Goal: Information Seeking & Learning: Learn about a topic

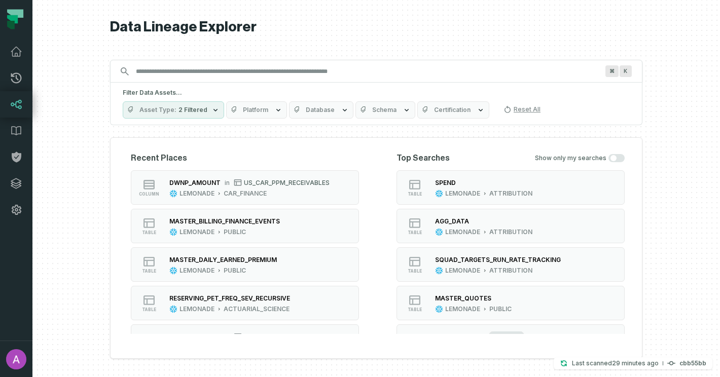
click at [166, 33] on h1 "Data Lineage Explorer" at bounding box center [376, 27] width 532 height 18
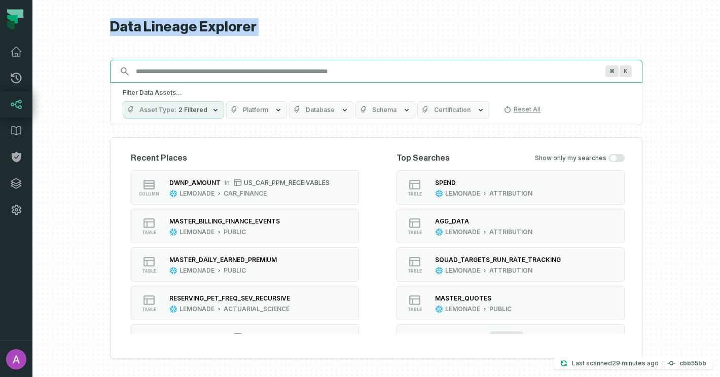
click at [190, 77] on input "Discovery Provider cmdk menu" at bounding box center [367, 71] width 474 height 16
click at [232, 77] on input "Discovery Provider cmdk menu" at bounding box center [367, 71] width 474 height 16
click at [230, 74] on input "Discovery Provider cmdk menu" at bounding box center [367, 71] width 474 height 16
click at [272, 68] on input "Discovery Provider cmdk menu" at bounding box center [367, 71] width 474 height 16
paste input "**********"
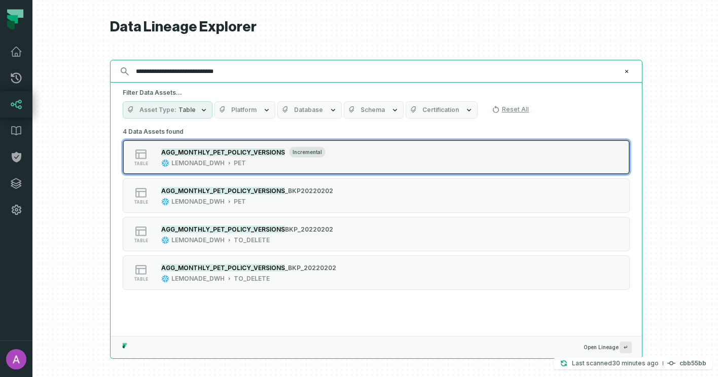
type input "**********"
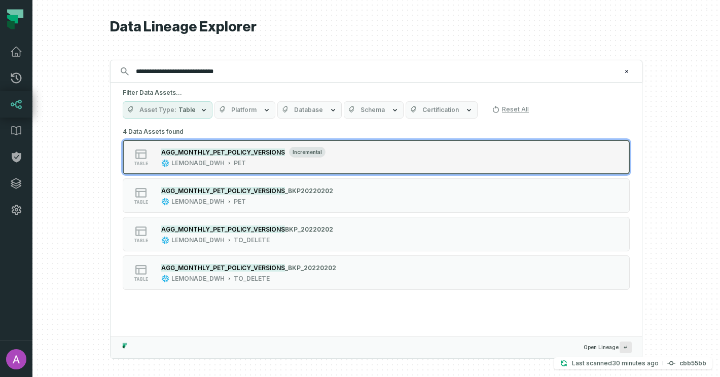
click at [264, 157] on div "AGG_MONTHLY_PET_POLICY_VERSIONS incremental LEMONADE_DWH PET" at bounding box center [243, 157] width 172 height 20
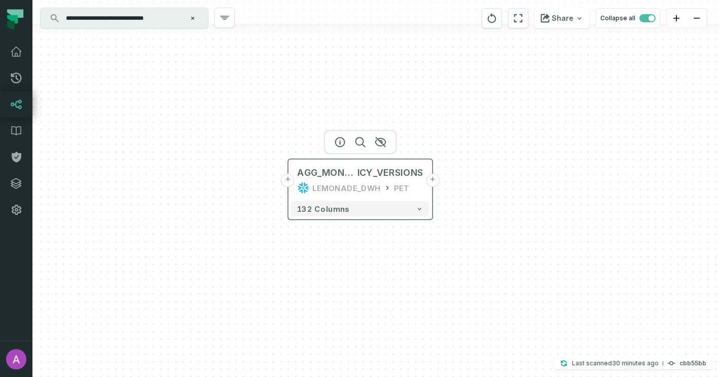
click at [286, 183] on button "+" at bounding box center [288, 181] width 14 height 14
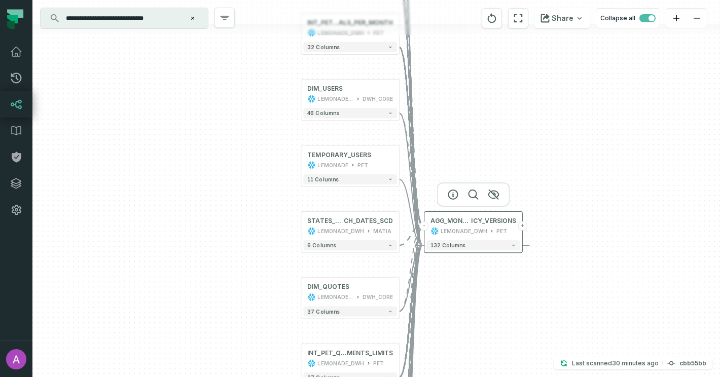
click at [522, 226] on button "+" at bounding box center [521, 225] width 9 height 9
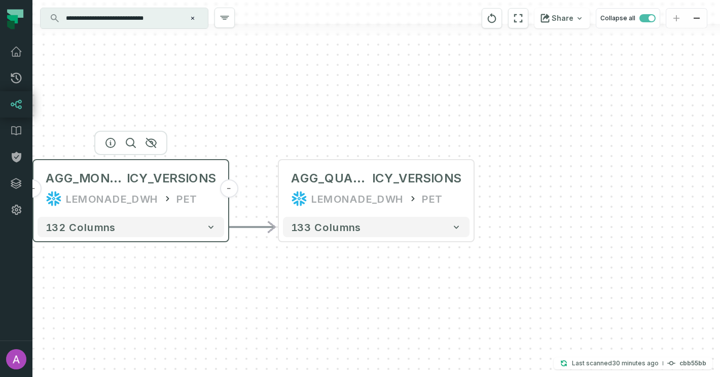
click at [129, 187] on div "AGG_MONTHLY_PET_POL ICY_VERSIONS LEMONADE_DWH PET" at bounding box center [130, 188] width 186 height 49
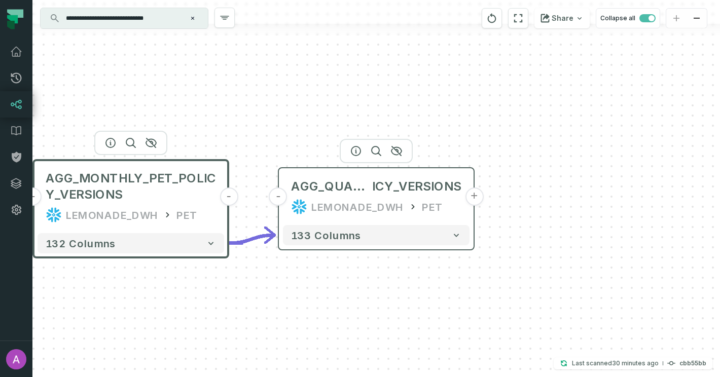
click at [369, 198] on div "AGG_QUARTERLY_PET_POL ICY_VERSIONS LEMONADE_DWH PET" at bounding box center [376, 196] width 186 height 49
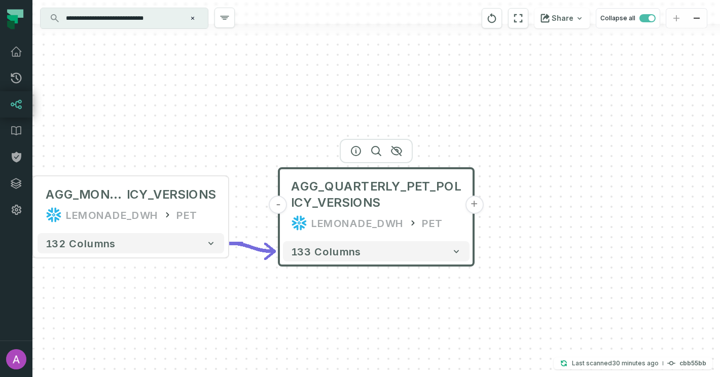
click at [473, 207] on button "+" at bounding box center [474, 205] width 18 height 18
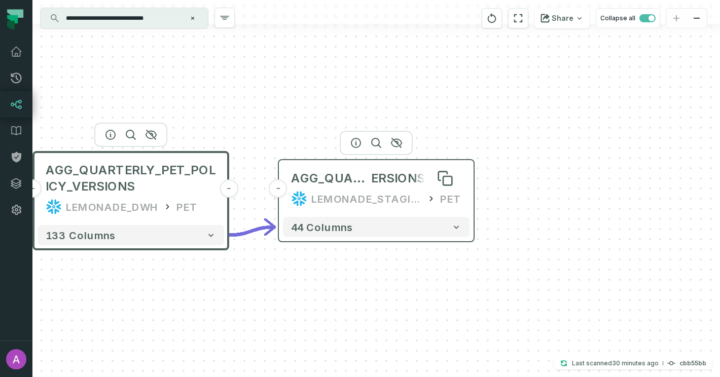
click at [396, 185] on span "ERSIONS_VIEW" at bounding box center [416, 178] width 90 height 16
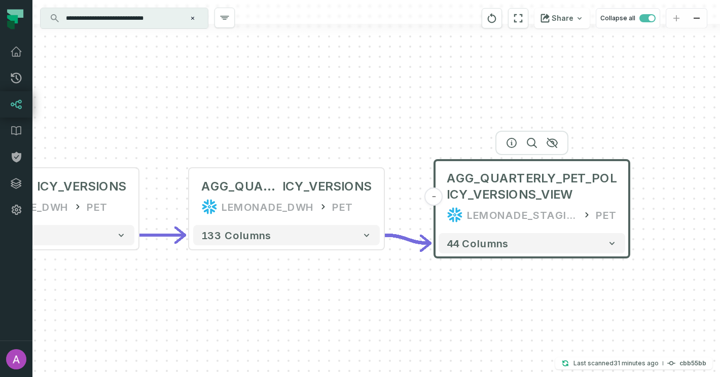
drag, startPoint x: 283, startPoint y: 110, endPoint x: 448, endPoint y: 110, distance: 165.2
click at [448, 110] on div "- AGG_QUARTERLY_PET_POLICY_VERSIONS_VIEW LEMONADE_STAGING_DWH PET 44 columns - …" at bounding box center [375, 188] width 687 height 377
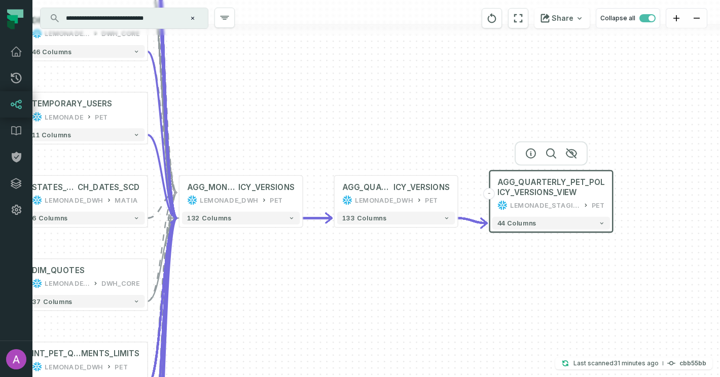
drag, startPoint x: 321, startPoint y: 107, endPoint x: 379, endPoint y: 136, distance: 64.4
click at [379, 136] on div "- AGG_QUARTERLY_PET_POLICY_VERSIONS_VIEW LEMONADE_STAGING_DWH PET 44 columns - …" at bounding box center [375, 188] width 687 height 377
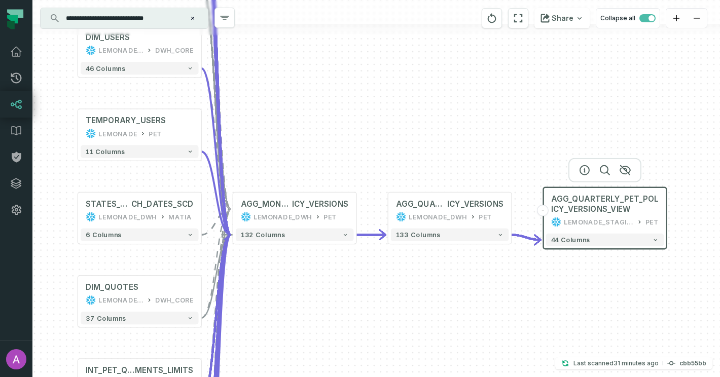
drag, startPoint x: 358, startPoint y: 128, endPoint x: 409, endPoint y: 143, distance: 53.4
click at [409, 143] on div "- AGG_QUARTERLY_PET_POLICY_VERSIONS_VIEW LEMONADE_STAGING_DWH PET 44 columns - …" at bounding box center [375, 188] width 687 height 377
click at [292, 209] on span "AGG_MONTHLY_PET_POL" at bounding box center [266, 204] width 51 height 10
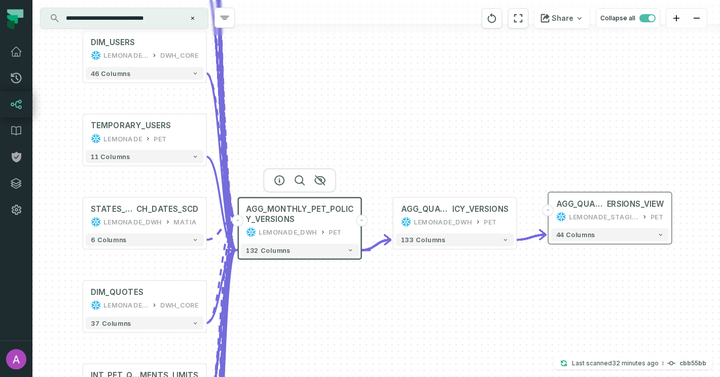
drag, startPoint x: 288, startPoint y: 101, endPoint x: 380, endPoint y: 194, distance: 130.1
click at [380, 194] on div "- AGG_QUARTERLY_PET_POLICY_V ERSIONS_VIEW LEMONADE_STAGING_DWH PET 44 columns -…" at bounding box center [375, 188] width 687 height 377
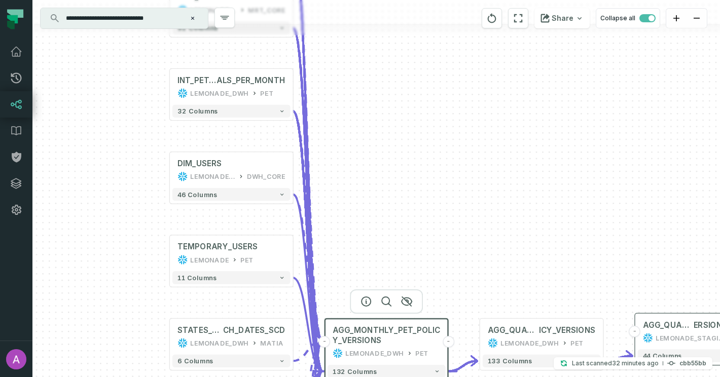
drag, startPoint x: 394, startPoint y: 152, endPoint x: 393, endPoint y: 235, distance: 83.1
click at [394, 235] on div "- AGG_QUARTERLY_PET_POLICY_V ERSIONS_VIEW LEMONADE_STAGING_DWH PET 44 columns -…" at bounding box center [375, 188] width 687 height 377
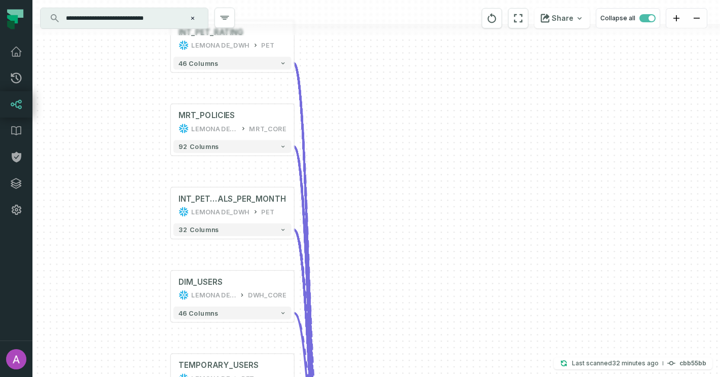
drag, startPoint x: 388, startPoint y: 181, endPoint x: 388, endPoint y: 254, distance: 72.5
click at [389, 254] on div "- AGG_QUARTERLY_PET_POLICY_V ERSIONS_VIEW LEMONADE_STAGING_DWH PET 44 columns -…" at bounding box center [375, 188] width 687 height 377
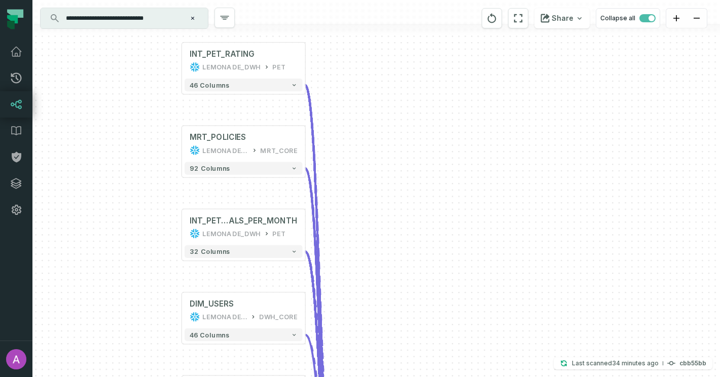
drag, startPoint x: 361, startPoint y: 146, endPoint x: 372, endPoint y: 155, distance: 14.1
click at [372, 155] on div "- AGG_QUARTERLY_PET_POLICY_V ERSIONS_VIEW LEMONADE_STAGING_DWH PET 44 columns -…" at bounding box center [375, 188] width 687 height 377
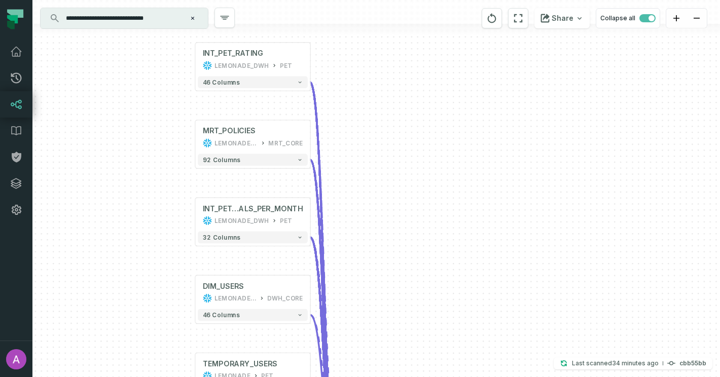
drag, startPoint x: 382, startPoint y: 237, endPoint x: 382, endPoint y: 127, distance: 109.5
click at [382, 127] on div "- AGG_QUARTERLY_PET_POLICY_V ERSIONS_VIEW LEMONADE_STAGING_DWH PET 44 columns -…" at bounding box center [375, 188] width 687 height 377
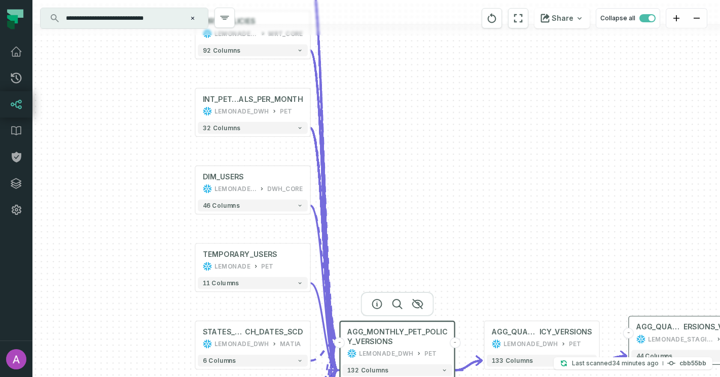
drag, startPoint x: 391, startPoint y: 167, endPoint x: 375, endPoint y: 71, distance: 97.5
click at [375, 71] on div "- AGG_QUARTERLY_PET_POLICY_V ERSIONS_VIEW LEMONADE_STAGING_DWH PET 44 columns -…" at bounding box center [375, 188] width 687 height 377
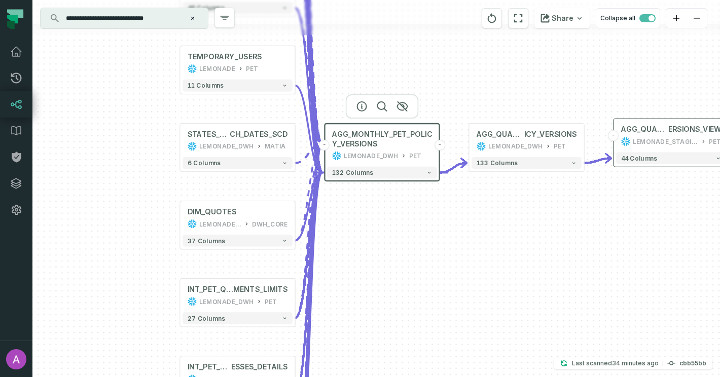
drag, startPoint x: 139, startPoint y: 278, endPoint x: 138, endPoint y: 178, distance: 99.8
click at [138, 178] on div "- AGG_QUARTERLY_PET_POLICY_V ERSIONS_VIEW LEMONADE_STAGING_DWH PET 44 columns -…" at bounding box center [375, 188] width 687 height 377
drag, startPoint x: 118, startPoint y: 250, endPoint x: 140, endPoint y: 123, distance: 128.7
click at [140, 123] on div "- AGG_QUARTERLY_PET_POLICY_V ERSIONS_VIEW LEMONADE_STAGING_DWH PET 44 columns -…" at bounding box center [375, 188] width 687 height 377
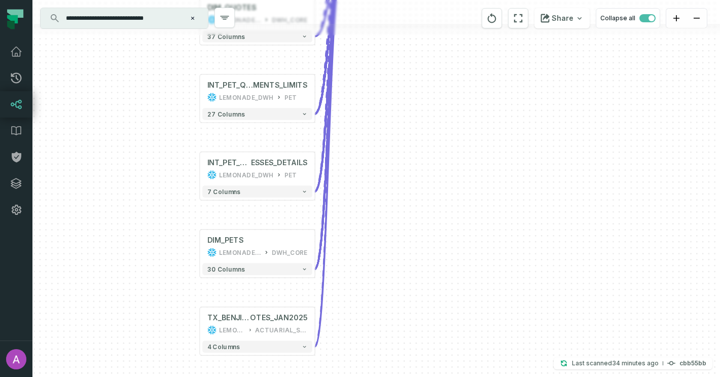
drag, startPoint x: 161, startPoint y: 261, endPoint x: 159, endPoint y: 138, distance: 122.6
click at [159, 138] on div "- AGG_QUARTERLY_PET_POLICY_V ERSIONS_VIEW LEMONADE_STAGING_DWH PET 44 columns -…" at bounding box center [375, 188] width 687 height 377
drag, startPoint x: 179, startPoint y: 192, endPoint x: 179, endPoint y: 243, distance: 50.7
click at [179, 242] on div "- AGG_QUARTERLY_PET_POLICY_V ERSIONS_VIEW LEMONADE_STAGING_DWH PET 44 columns -…" at bounding box center [375, 188] width 687 height 377
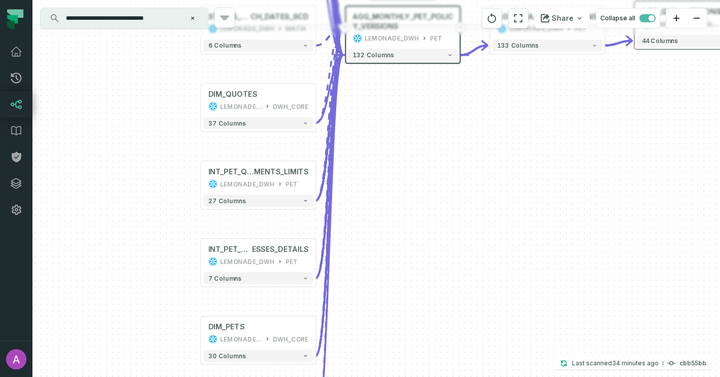
drag, startPoint x: 174, startPoint y: 133, endPoint x: 174, endPoint y: 215, distance: 82.1
click at [174, 215] on div "- AGG_QUARTERLY_PET_POLICY_V ERSIONS_VIEW LEMONADE_STAGING_DWH PET 44 columns -…" at bounding box center [375, 188] width 687 height 377
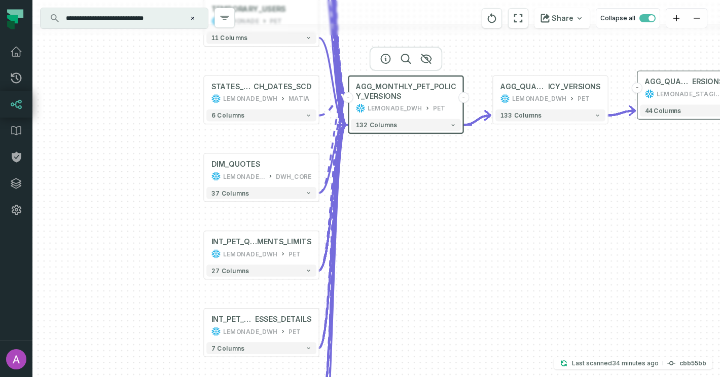
drag, startPoint x: 184, startPoint y: 154, endPoint x: 187, endPoint y: 224, distance: 70.0
click at [187, 224] on div "- AGG_QUARTERLY_PET_POLICY_V ERSIONS_VIEW LEMONADE_STAGING_DWH PET 44 columns -…" at bounding box center [375, 188] width 687 height 377
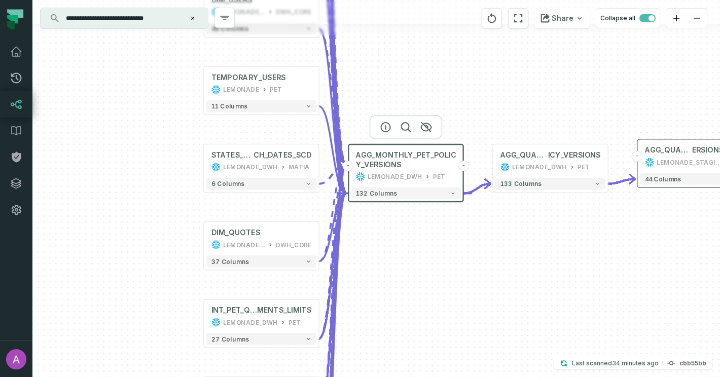
drag, startPoint x: 191, startPoint y: 170, endPoint x: 191, endPoint y: 239, distance: 68.4
click at [191, 239] on div "- AGG_QUARTERLY_PET_POLICY_V ERSIONS_VIEW LEMONADE_STAGING_DWH PET 44 columns -…" at bounding box center [375, 188] width 687 height 377
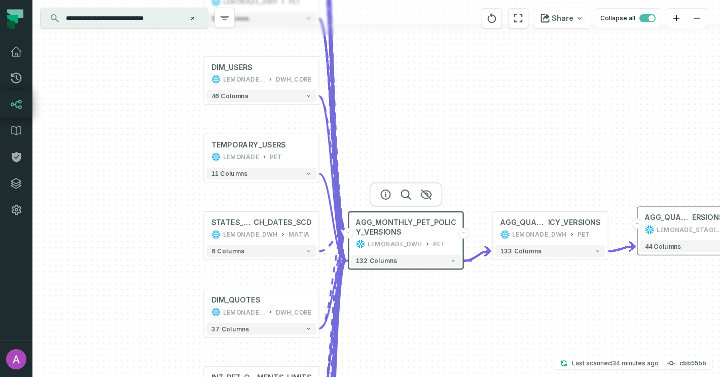
drag, startPoint x: 193, startPoint y: 176, endPoint x: 193, endPoint y: 244, distance: 67.4
click at [193, 244] on div "- AGG_QUARTERLY_PET_POLICY_V ERSIONS_VIEW LEMONADE_STAGING_DWH PET 44 columns -…" at bounding box center [375, 188] width 687 height 377
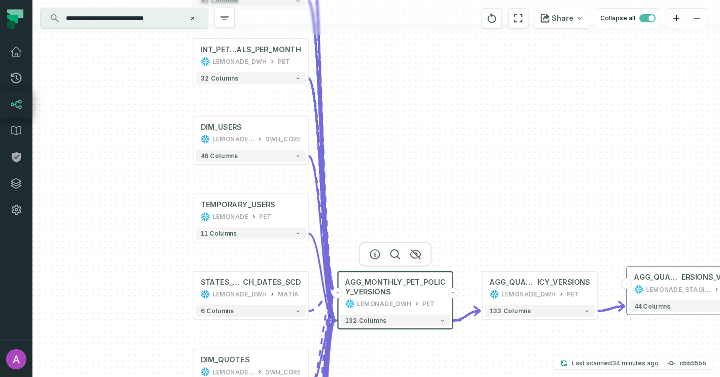
drag, startPoint x: 173, startPoint y: 174, endPoint x: 177, endPoint y: 263, distance: 88.7
click at [177, 263] on div "- AGG_QUARTERLY_PET_POLICY_V ERSIONS_VIEW LEMONADE_STAGING_DWH PET 44 columns -…" at bounding box center [375, 188] width 687 height 377
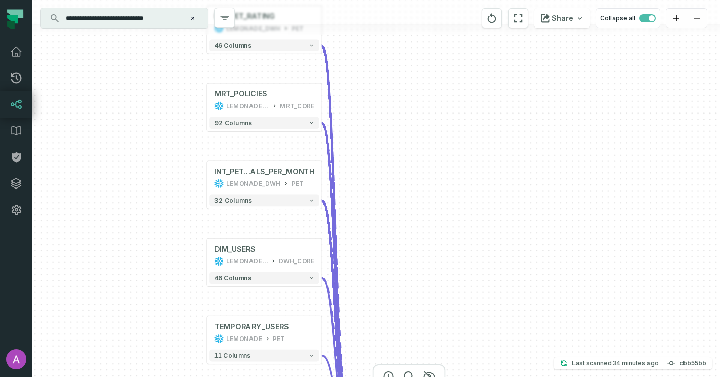
drag, startPoint x: 186, startPoint y: 173, endPoint x: 186, endPoint y: 266, distance: 92.7
click at [186, 266] on div "- AGG_QUARTERLY_PET_POLICY_V ERSIONS_VIEW LEMONADE_STAGING_DWH PET 44 columns -…" at bounding box center [375, 188] width 687 height 377
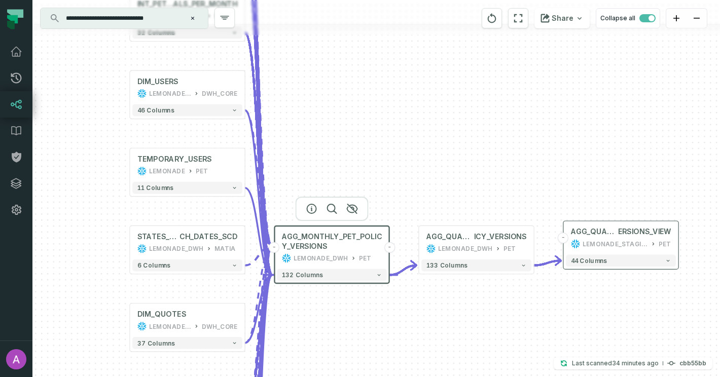
drag, startPoint x: 570, startPoint y: 252, endPoint x: 492, endPoint y: 86, distance: 184.1
click at [492, 86] on div "- AGG_QUARTERLY_PET_POLICY_V ERSIONS_VIEW LEMONADE_STAGING_DWH PET 44 columns -…" at bounding box center [375, 188] width 687 height 377
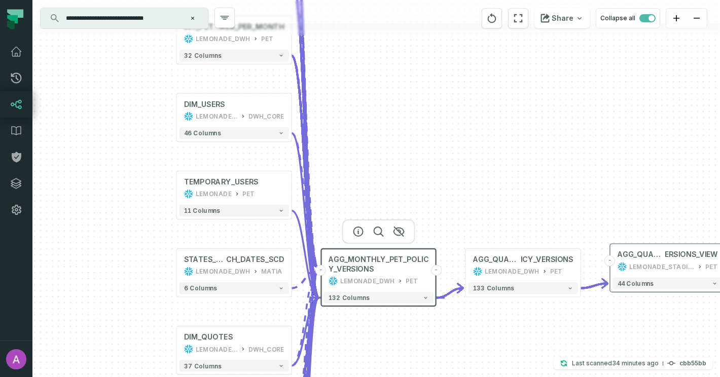
drag, startPoint x: 383, startPoint y: 138, endPoint x: 481, endPoint y: 171, distance: 104.3
click at [481, 172] on div "- AGG_QUARTERLY_PET_POLICY_V ERSIONS_VIEW LEMONADE_STAGING_DWH PET 44 columns -…" at bounding box center [375, 188] width 687 height 377
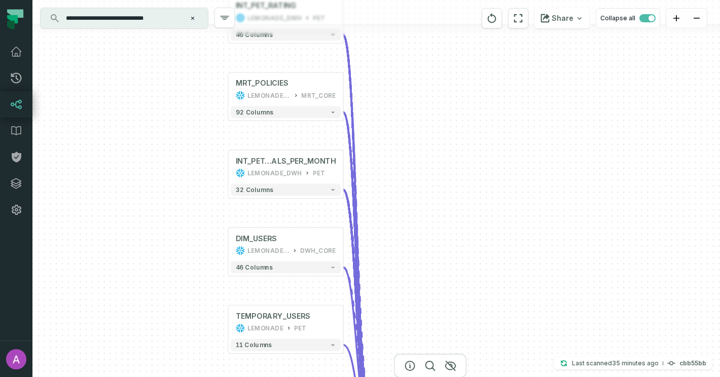
drag, startPoint x: 458, startPoint y: 122, endPoint x: 458, endPoint y: 248, distance: 125.7
click at [458, 247] on div "- AGG_QUARTERLY_PET_POLICY_V ERSIONS_VIEW LEMONADE_STAGING_DWH PET 44 columns -…" at bounding box center [375, 188] width 687 height 377
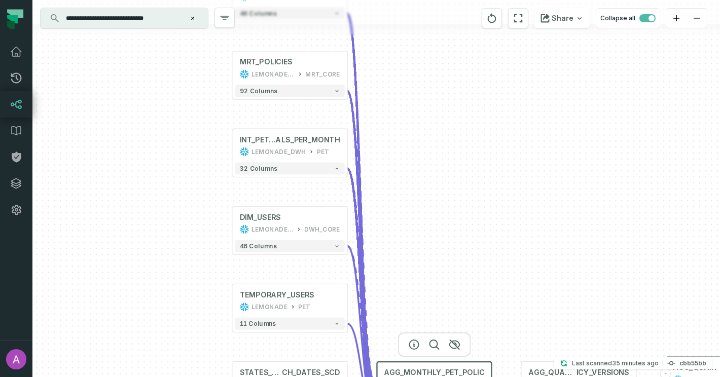
drag, startPoint x: 431, startPoint y: 183, endPoint x: 435, endPoint y: 156, distance: 28.2
click at [435, 156] on div "- AGG_QUARTERLY_PET_POLICY_V ERSIONS_VIEW LEMONADE_STAGING_DWH PET 44 columns -…" at bounding box center [375, 188] width 687 height 377
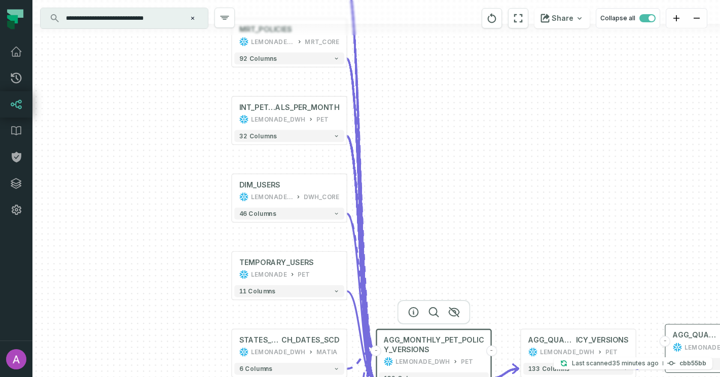
drag, startPoint x: 433, startPoint y: 227, endPoint x: 433, endPoint y: 200, distance: 26.9
click at [433, 200] on div "- AGG_QUARTERLY_PET_POLICY_V ERSIONS_VIEW LEMONADE_STAGING_DWH PET 44 columns -…" at bounding box center [375, 188] width 687 height 377
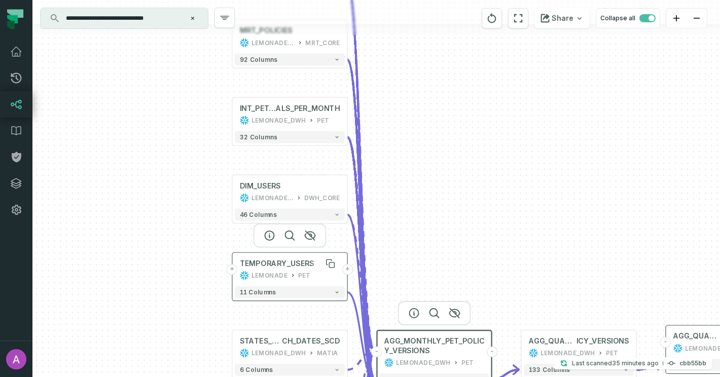
click at [305, 261] on div "TEMPORARY_USERS" at bounding box center [277, 264] width 74 height 10
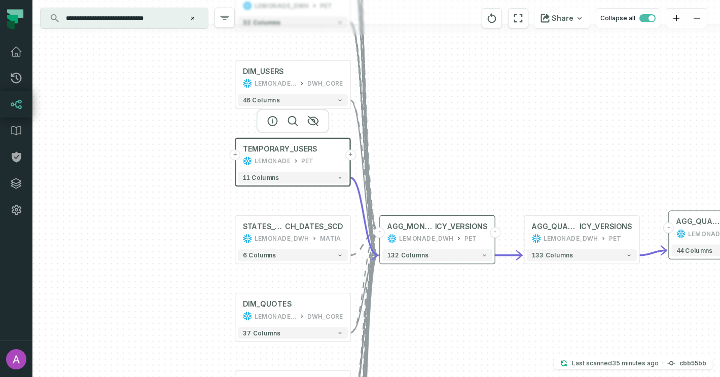
drag, startPoint x: 418, startPoint y: 257, endPoint x: 422, endPoint y: 139, distance: 117.6
click at [422, 139] on div "- AGG_QUARTERLY_PET_POLICY_V ERSIONS_VIEW LEMONADE_STAGING_DWH PET 44 columns -…" at bounding box center [375, 188] width 687 height 377
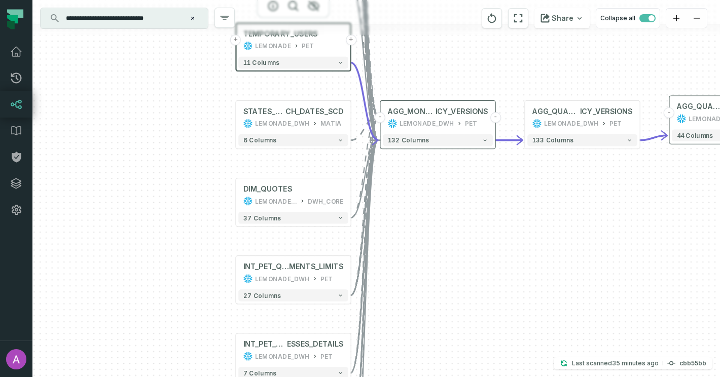
drag, startPoint x: 142, startPoint y: 258, endPoint x: 142, endPoint y: 146, distance: 112.0
click at [142, 146] on div "- AGG_QUARTERLY_PET_POLICY_V ERSIONS_VIEW LEMONADE_STAGING_DWH PET 44 columns -…" at bounding box center [375, 188] width 687 height 377
click at [296, 118] on div "STATES_LAUN CH_DATES_SCD LEMONADE_DWH MATIA" at bounding box center [293, 117] width 110 height 29
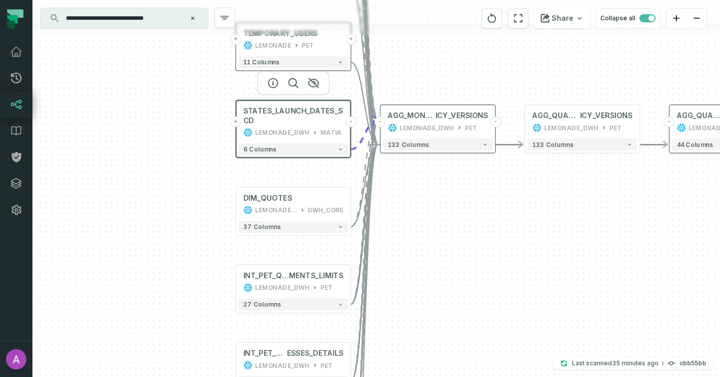
drag, startPoint x: 162, startPoint y: 196, endPoint x: 178, endPoint y: 152, distance: 47.2
click at [178, 153] on div "- AGG_QUARTERLY_PET_POLICY_V ERSIONS_VIEW LEMONADE_STAGING_DWH PET 44 columns -…" at bounding box center [375, 188] width 687 height 377
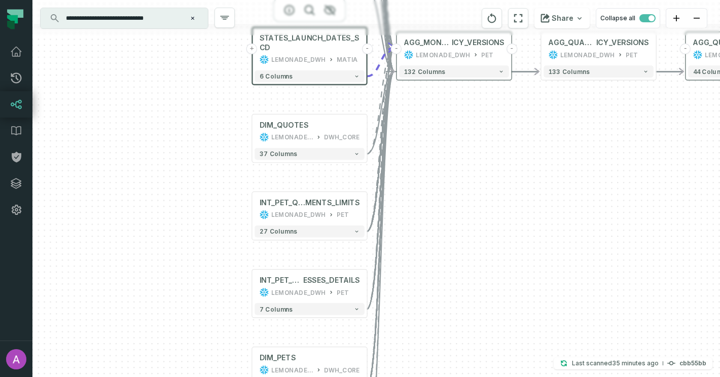
drag, startPoint x: 191, startPoint y: 183, endPoint x: 191, endPoint y: 95, distance: 88.2
click at [191, 96] on div "- AGG_QUARTERLY_PET_POLICY_V ERSIONS_VIEW LEMONADE_STAGING_DWH PET 44 columns -…" at bounding box center [375, 188] width 687 height 377
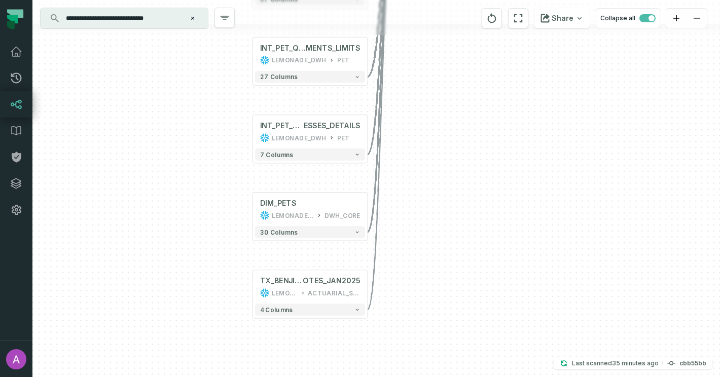
drag, startPoint x: 208, startPoint y: 229, endPoint x: 208, endPoint y: 132, distance: 96.8
click at [208, 131] on div "- AGG_QUARTERLY_PET_POLICY_V ERSIONS_VIEW LEMONADE_STAGING_DWH PET 44 columns -…" at bounding box center [375, 188] width 687 height 377
click at [322, 282] on span "OTES_JAN2025" at bounding box center [331, 281] width 57 height 10
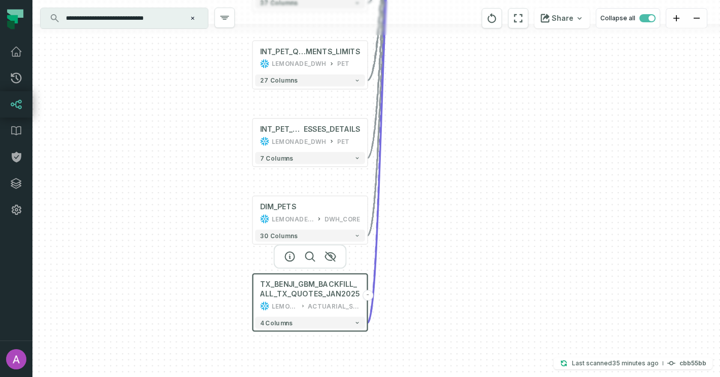
click at [228, 168] on div "- AGG_QUARTERLY_PET_POLICY_V ERSIONS_VIEW LEMONADE_STAGING_DWH PET 44 columns -…" at bounding box center [375, 188] width 687 height 377
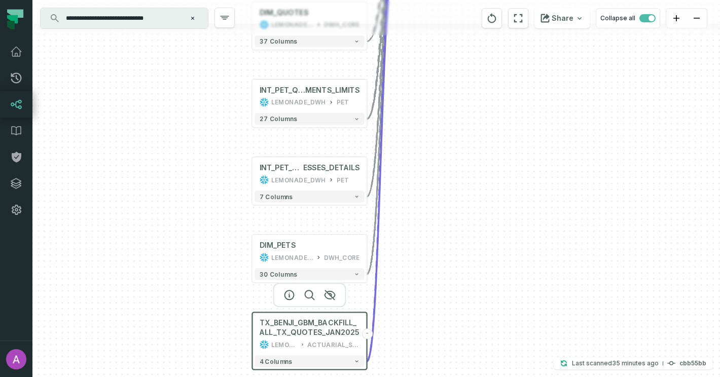
drag, startPoint x: 213, startPoint y: 171, endPoint x: 213, endPoint y: 250, distance: 79.6
click at [213, 250] on div "- AGG_QUARTERLY_PET_POLICY_V ERSIONS_VIEW LEMONADE_STAGING_DWH PET 44 columns -…" at bounding box center [375, 188] width 687 height 377
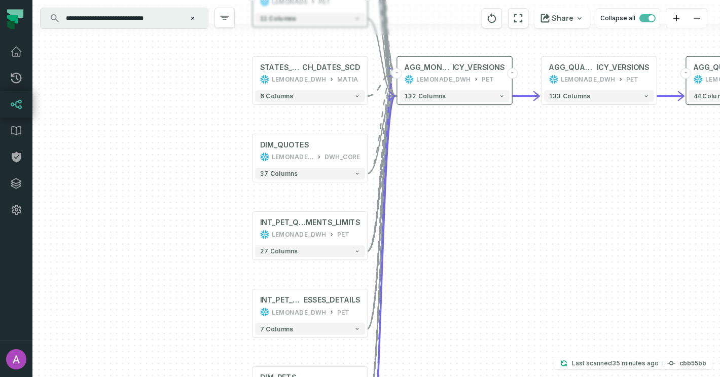
drag, startPoint x: 214, startPoint y: 240, endPoint x: 215, endPoint y: 351, distance: 111.0
click at [215, 351] on div "- AGG_QUARTERLY_PET_POLICY_V ERSIONS_VIEW LEMONADE_STAGING_DWH PET 44 columns -…" at bounding box center [375, 188] width 687 height 377
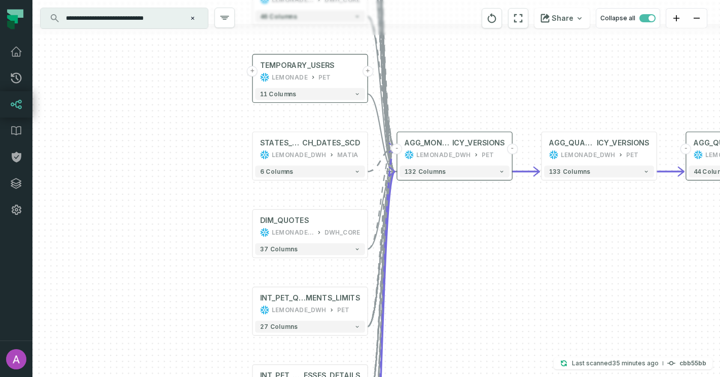
drag, startPoint x: 217, startPoint y: 206, endPoint x: 217, endPoint y: 262, distance: 55.7
click at [217, 262] on div "- AGG_QUARTERLY_PET_POLICY_V ERSIONS_VIEW LEMONADE_STAGING_DWH PET 44 columns -…" at bounding box center [375, 188] width 687 height 377
click at [311, 144] on span "CH_DATES_SCD" at bounding box center [331, 143] width 58 height 10
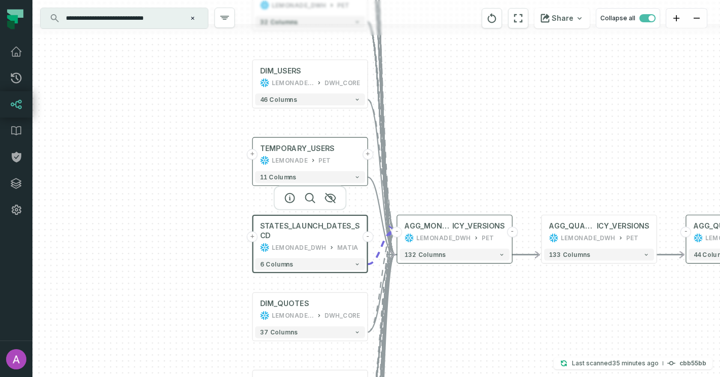
drag, startPoint x: 215, startPoint y: 145, endPoint x: 215, endPoint y: 228, distance: 83.1
click at [215, 228] on div "- AGG_QUARTERLY_PET_POLICY_V ERSIONS_VIEW LEMONADE_STAGING_DWH PET 44 columns -…" at bounding box center [375, 188] width 687 height 377
drag, startPoint x: 237, startPoint y: 168, endPoint x: 232, endPoint y: 227, distance: 59.0
click at [232, 227] on div "- AGG_QUARTERLY_PET_POLICY_V ERSIONS_VIEW LEMONADE_STAGING_DWH PET 44 columns -…" at bounding box center [375, 188] width 687 height 377
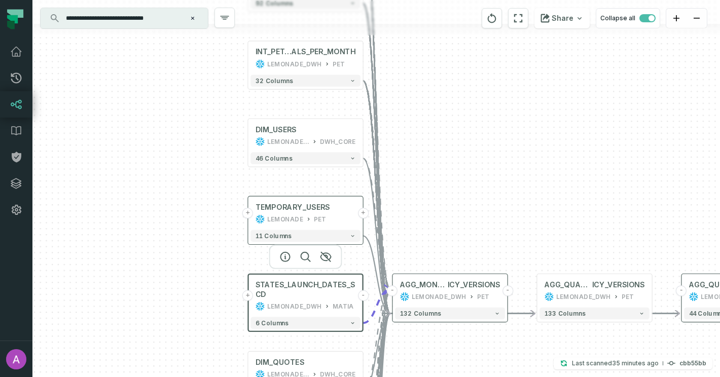
drag, startPoint x: 232, startPoint y: 166, endPoint x: 232, endPoint y: 204, distance: 38.5
click at [232, 166] on div "- AGG_QUARTERLY_PET_POLICY_V ERSIONS_VIEW LEMONADE_STAGING_DWH PET 44 columns -…" at bounding box center [375, 188] width 687 height 377
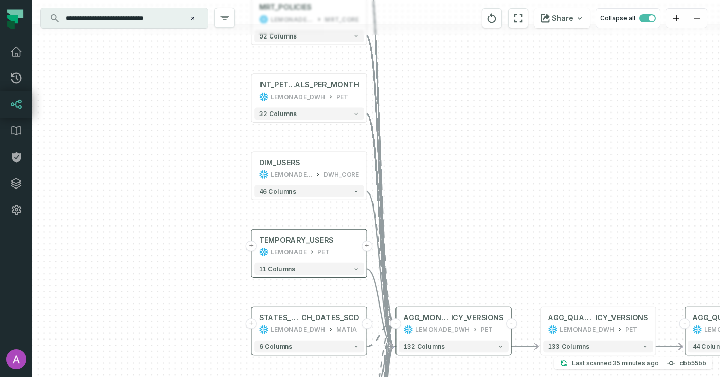
drag, startPoint x: 232, startPoint y: 175, endPoint x: 240, endPoint y: 219, distance: 44.7
click at [240, 219] on div "- AGG_QUARTERLY_PET_POLICY_V ERSIONS_VIEW LEMONADE_STAGING_DWH PET 44 columns -…" at bounding box center [375, 188] width 687 height 377
